Goal: Transaction & Acquisition: Subscribe to service/newsletter

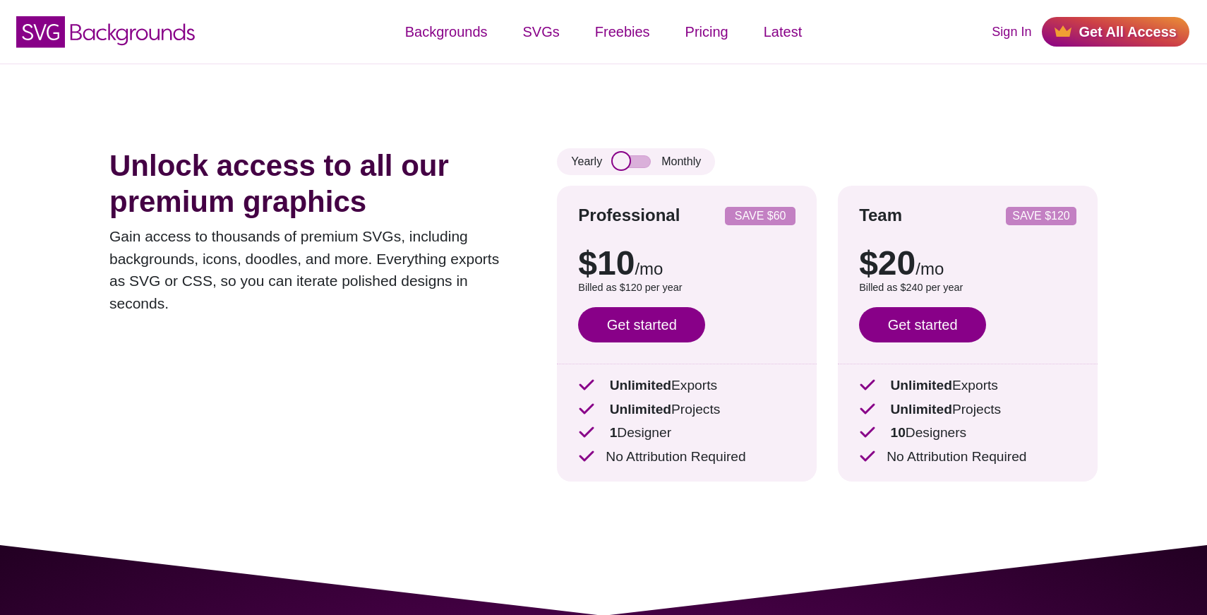
click at [629, 164] on input "checkbox" at bounding box center [632, 161] width 38 height 13
click at [644, 162] on input "checkbox" at bounding box center [632, 161] width 38 height 13
checkbox input "false"
click at [694, 40] on link "Pricing" at bounding box center [707, 32] width 78 height 42
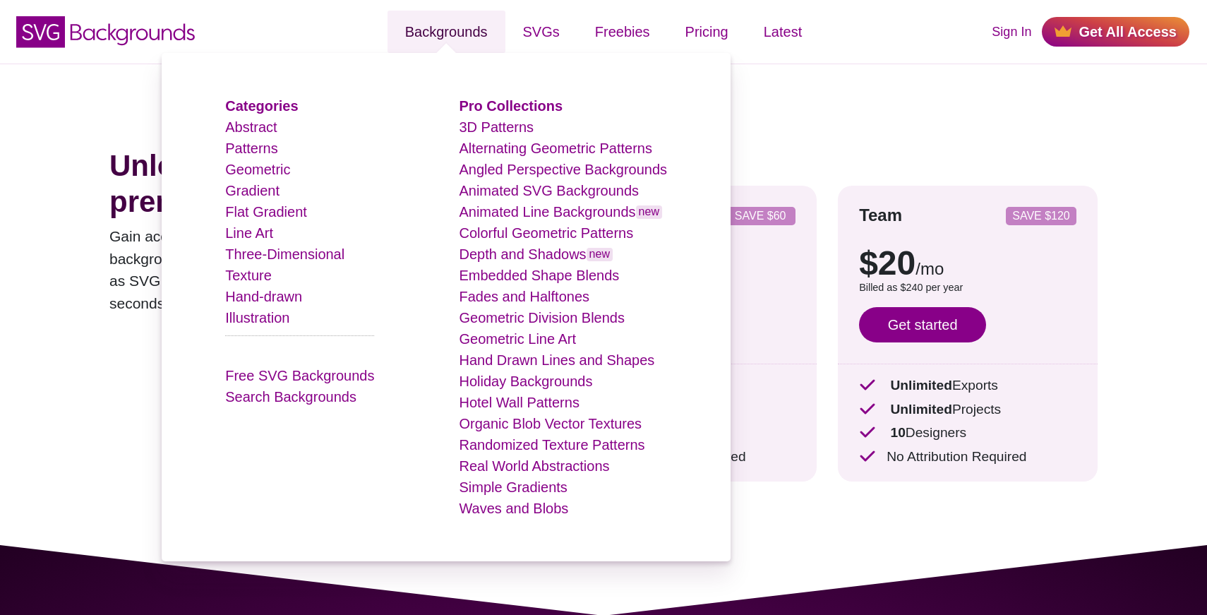
click at [422, 32] on link "Backgrounds" at bounding box center [446, 32] width 118 height 42
